Goal: Transaction & Acquisition: Subscribe to service/newsletter

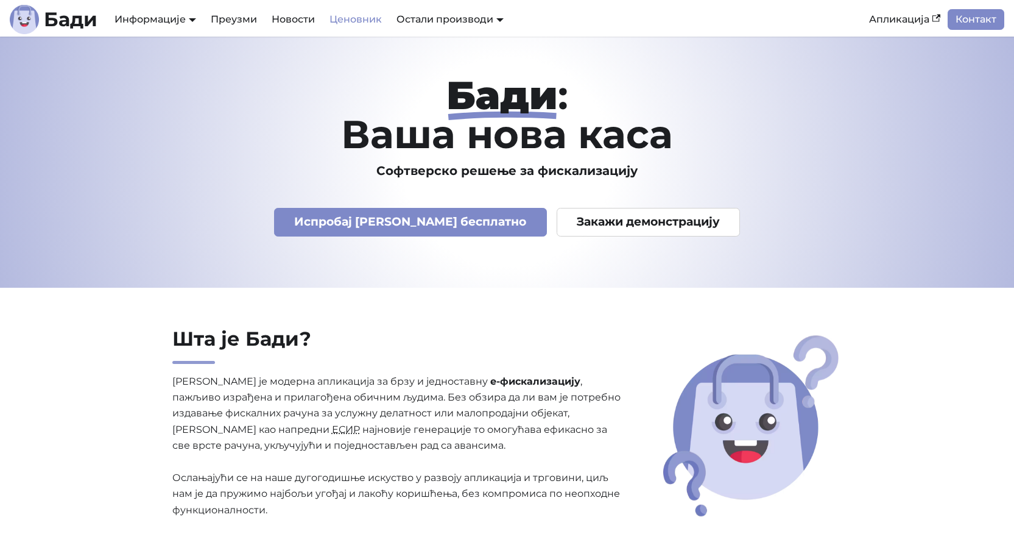
click at [357, 23] on link "Ценовник" at bounding box center [355, 19] width 67 height 21
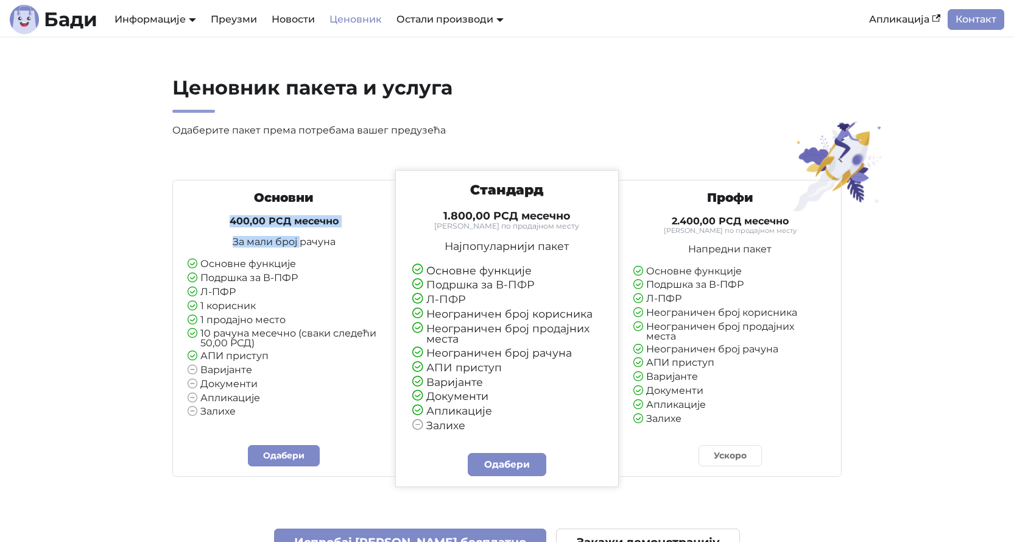
drag, startPoint x: 233, startPoint y: 220, endPoint x: 299, endPoint y: 228, distance: 66.3
click at [299, 228] on div "Основни 400,00 РСД месечно За мали број рачуна Основне функције Подршка за В-ПФ…" at bounding box center [284, 303] width 213 height 227
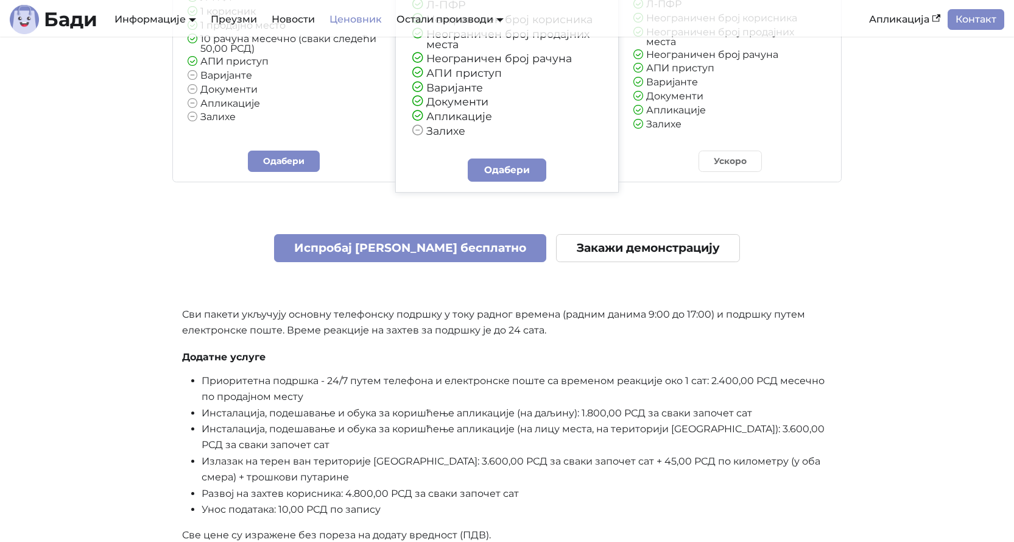
scroll to position [305, 0]
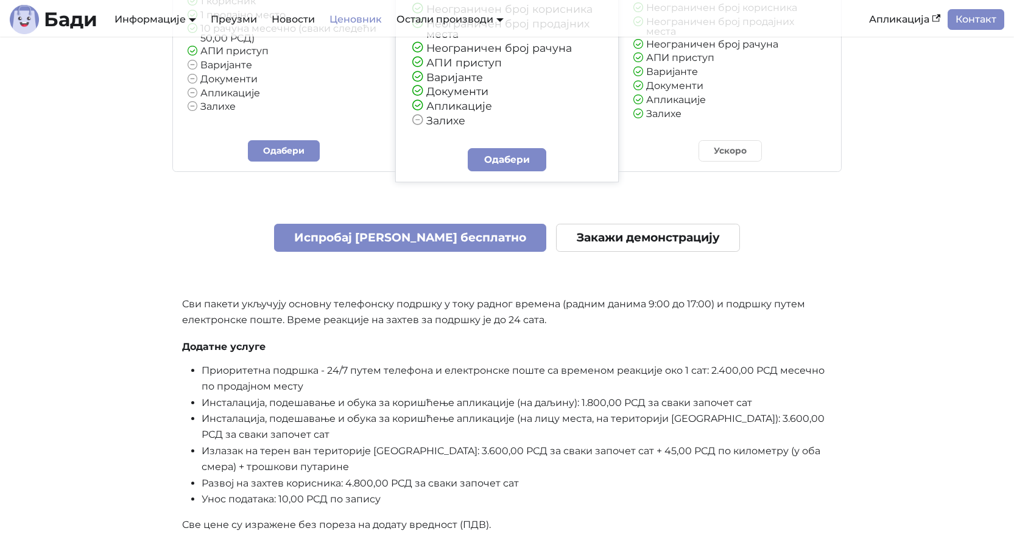
click at [217, 317] on p "Сви пакети укључују основну телефонску подршку у току радног времена (радним да…" at bounding box center [507, 312] width 651 height 32
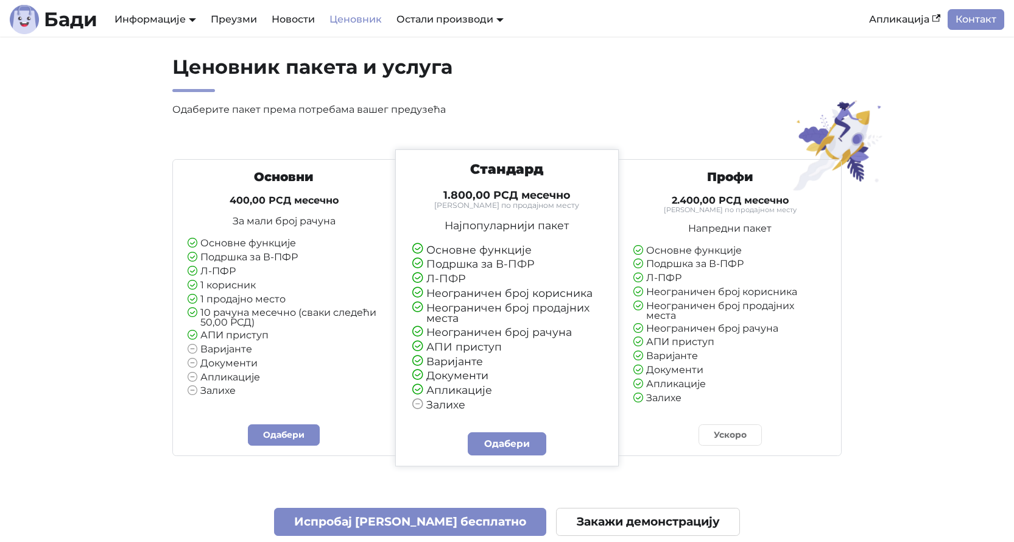
scroll to position [0, 0]
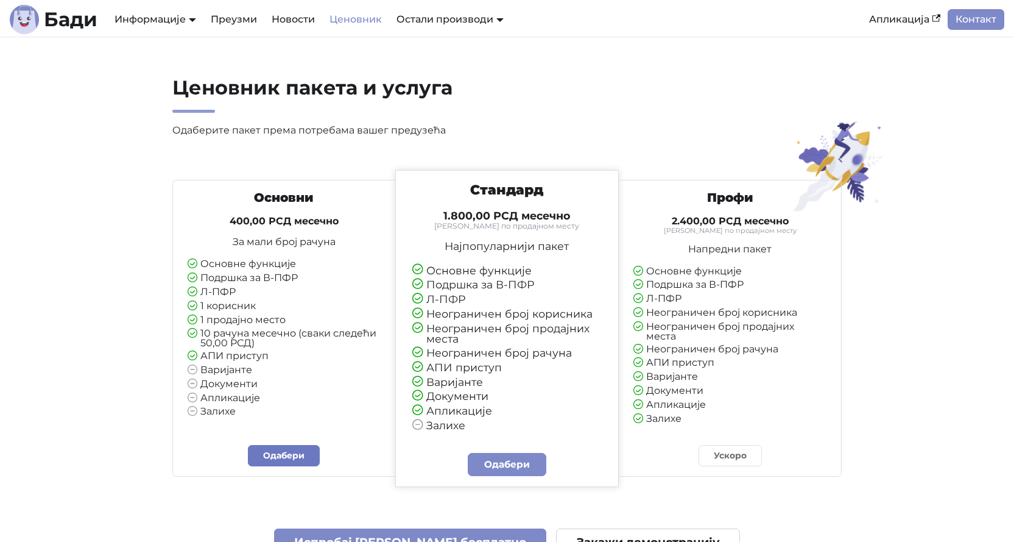
click at [273, 453] on link "Одабери" at bounding box center [284, 455] width 72 height 21
click at [236, 16] on link "Преузми" at bounding box center [233, 19] width 61 height 21
